Goal: Find specific page/section: Find specific page/section

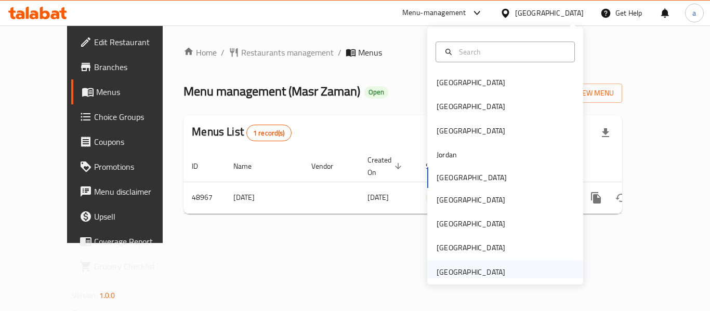
click at [467, 270] on div "[GEOGRAPHIC_DATA]" at bounding box center [470, 271] width 69 height 11
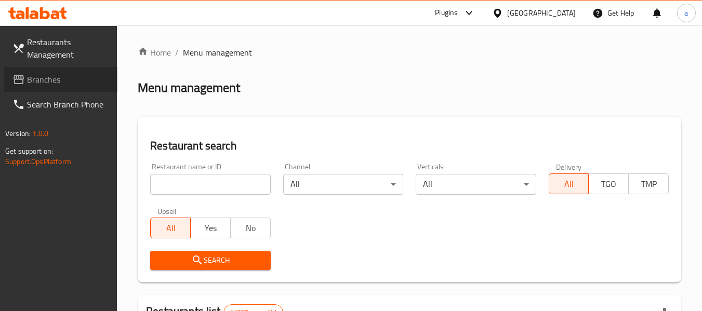
click at [46, 80] on span "Branches" at bounding box center [68, 79] width 82 height 12
